Goal: Information Seeking & Learning: Learn about a topic

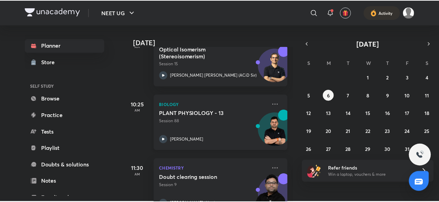
scroll to position [244, 0]
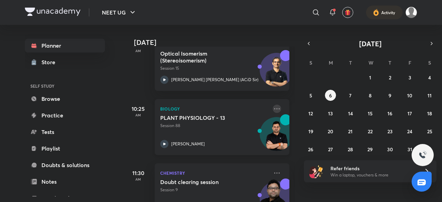
click at [273, 109] on icon at bounding box center [277, 109] width 8 height 8
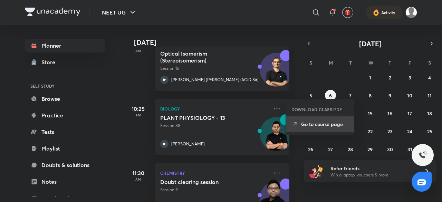
click at [346, 126] on p "Go to course page" at bounding box center [325, 124] width 48 height 7
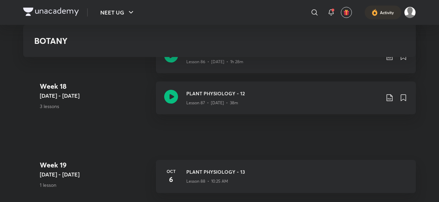
scroll to position [4388, 0]
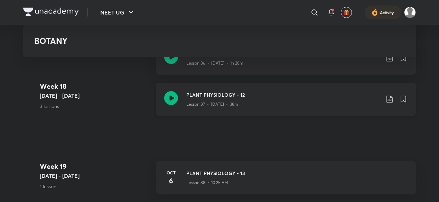
click at [299, 104] on div "Lesson 87 • [DATE] • 38m" at bounding box center [282, 102] width 193 height 9
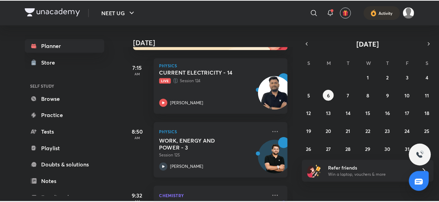
scroll to position [97, 0]
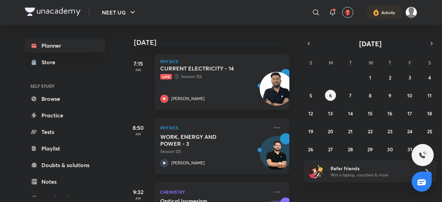
click at [276, 128] on div "Physics WORK, ENERGY AND POWER - 3 Session 125 [PERSON_NAME]" at bounding box center [222, 146] width 135 height 56
click at [274, 128] on icon at bounding box center [277, 127] width 6 height 1
click at [273, 124] on icon at bounding box center [277, 128] width 8 height 8
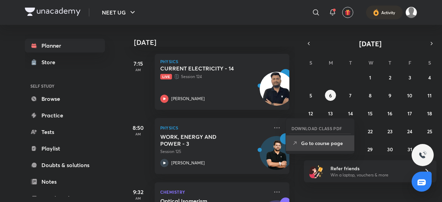
click at [321, 143] on p "Go to course page" at bounding box center [325, 143] width 48 height 7
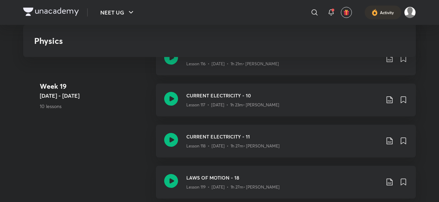
scroll to position [5656, 0]
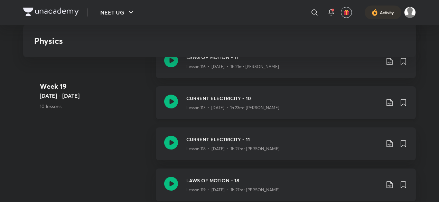
click at [390, 104] on icon at bounding box center [389, 102] width 8 height 8
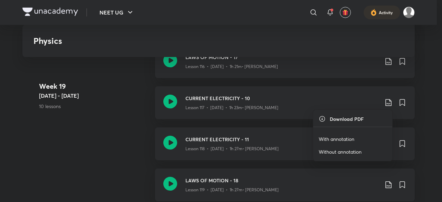
click at [349, 140] on p "With annotation" at bounding box center [337, 138] width 36 height 7
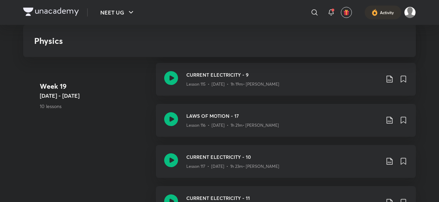
scroll to position [5592, 0]
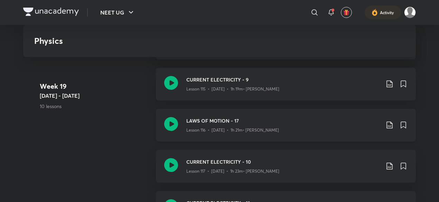
click at [390, 126] on icon at bounding box center [389, 125] width 8 height 8
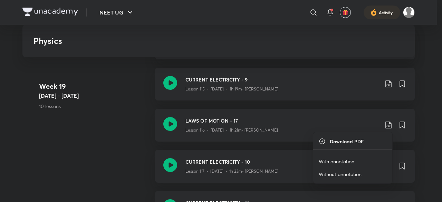
click at [342, 161] on p "With annotation" at bounding box center [337, 161] width 36 height 7
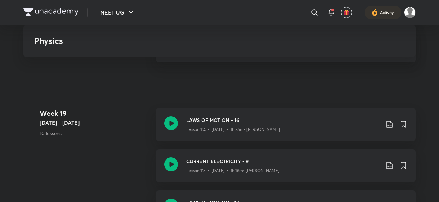
scroll to position [5509, 0]
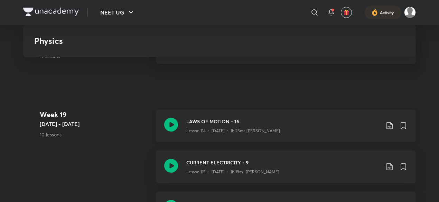
click at [389, 125] on icon at bounding box center [389, 126] width 8 height 8
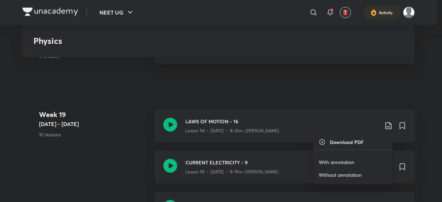
click at [342, 161] on p "With annotation" at bounding box center [337, 162] width 36 height 7
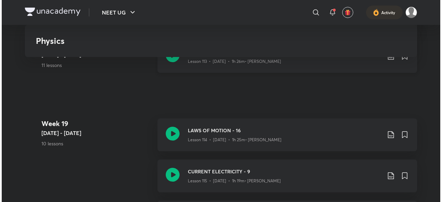
scroll to position [5502, 0]
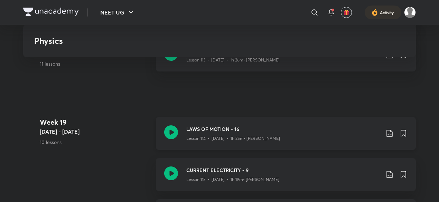
click at [390, 133] on icon at bounding box center [389, 133] width 8 height 8
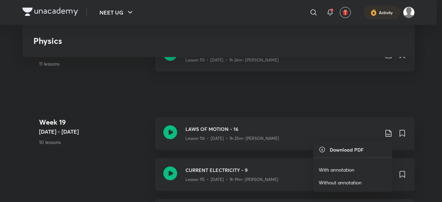
click at [355, 95] on div at bounding box center [221, 101] width 442 height 202
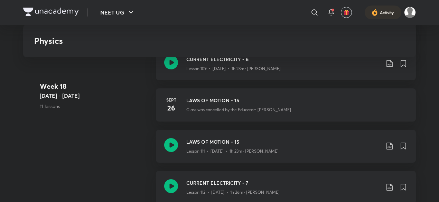
scroll to position [5327, 0]
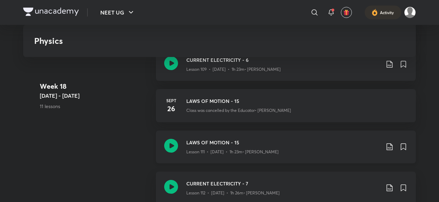
click at [389, 146] on icon at bounding box center [389, 147] width 8 height 8
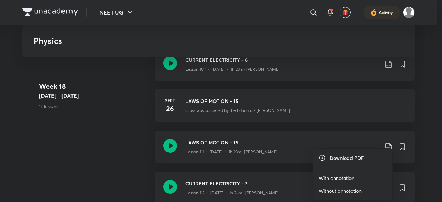
click at [328, 177] on p "With annotation" at bounding box center [337, 177] width 36 height 7
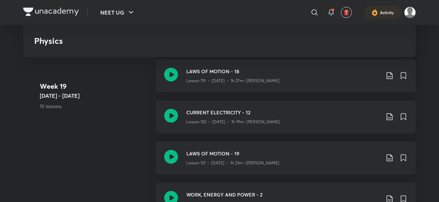
scroll to position [5763, 0]
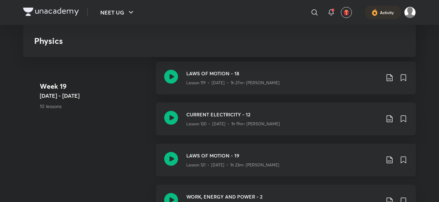
click at [236, 146] on div "LAWS OF MOTION - 19 Lesson 121 • Oct 3 • 1h 23m • Anurag Garg" at bounding box center [286, 160] width 260 height 33
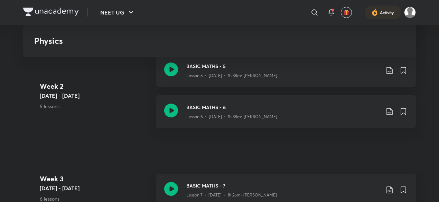
scroll to position [446, 0]
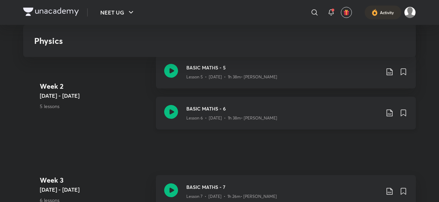
click at [387, 114] on icon at bounding box center [389, 113] width 8 height 8
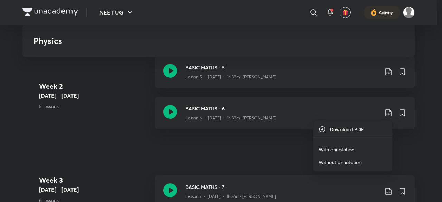
click at [335, 150] on p "With annotation" at bounding box center [337, 149] width 36 height 7
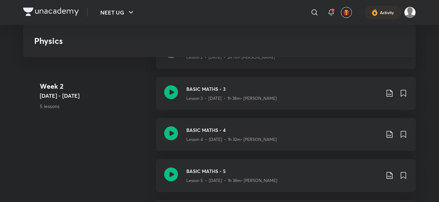
scroll to position [337, 0]
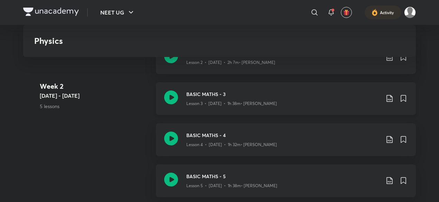
click at [389, 98] on icon at bounding box center [389, 98] width 6 height 7
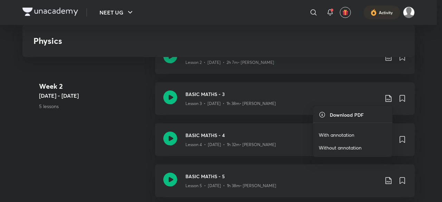
click at [334, 137] on p "With annotation" at bounding box center [337, 134] width 36 height 7
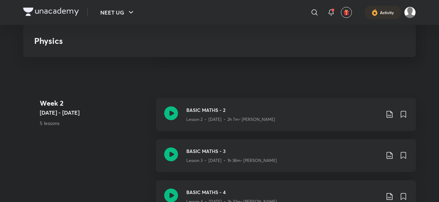
scroll to position [280, 0]
click at [390, 115] on icon at bounding box center [389, 115] width 8 height 8
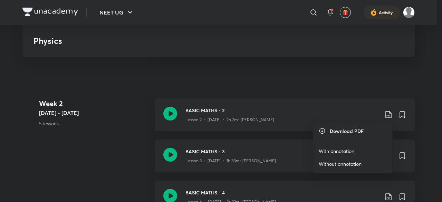
click at [343, 149] on p "With annotation" at bounding box center [337, 151] width 36 height 7
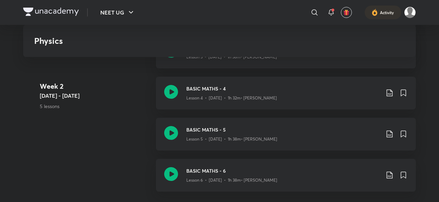
scroll to position [384, 0]
click at [387, 131] on icon at bounding box center [389, 133] width 8 height 8
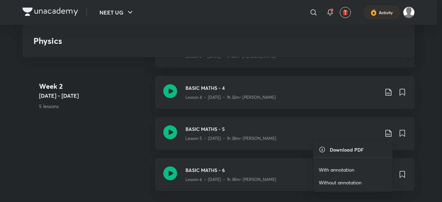
click at [327, 172] on p "With annotation" at bounding box center [337, 169] width 36 height 7
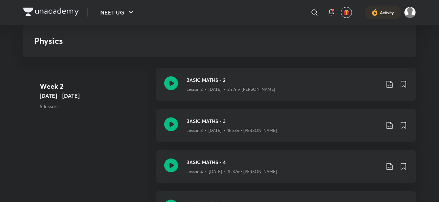
scroll to position [309, 0]
click at [388, 170] on icon at bounding box center [389, 167] width 8 height 8
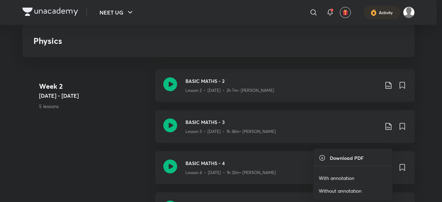
click at [338, 177] on p "With annotation" at bounding box center [337, 177] width 36 height 7
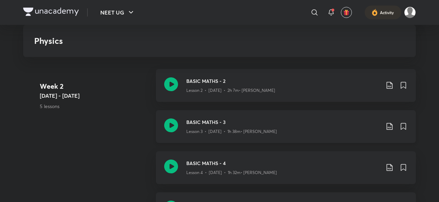
click at [389, 124] on icon at bounding box center [389, 126] width 8 height 8
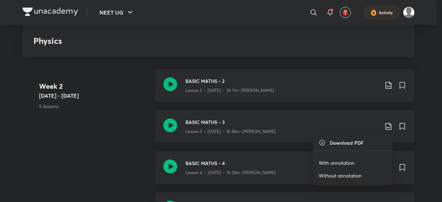
click at [332, 163] on p "With annotation" at bounding box center [337, 162] width 36 height 7
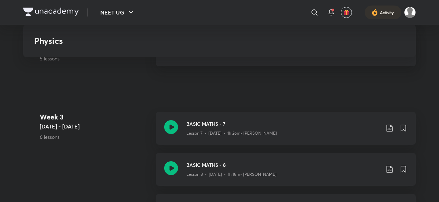
scroll to position [509, 0]
click at [390, 130] on icon at bounding box center [389, 128] width 6 height 7
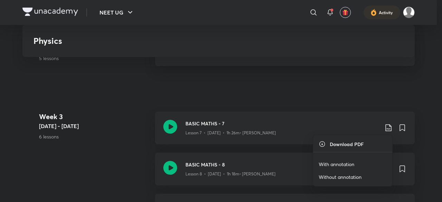
click at [331, 165] on p "With annotation" at bounding box center [337, 164] width 36 height 7
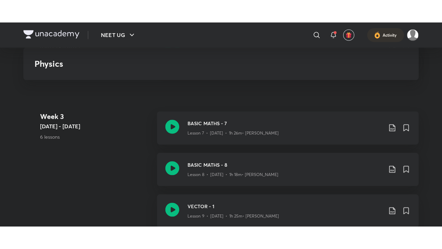
scroll to position [533, 0]
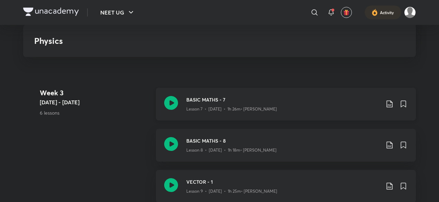
click at [243, 108] on p "Lesson 7 • Jun 9 • 1h 26m • Anurag Garg" at bounding box center [231, 109] width 91 height 6
